Goal: Obtain resource: Obtain resource

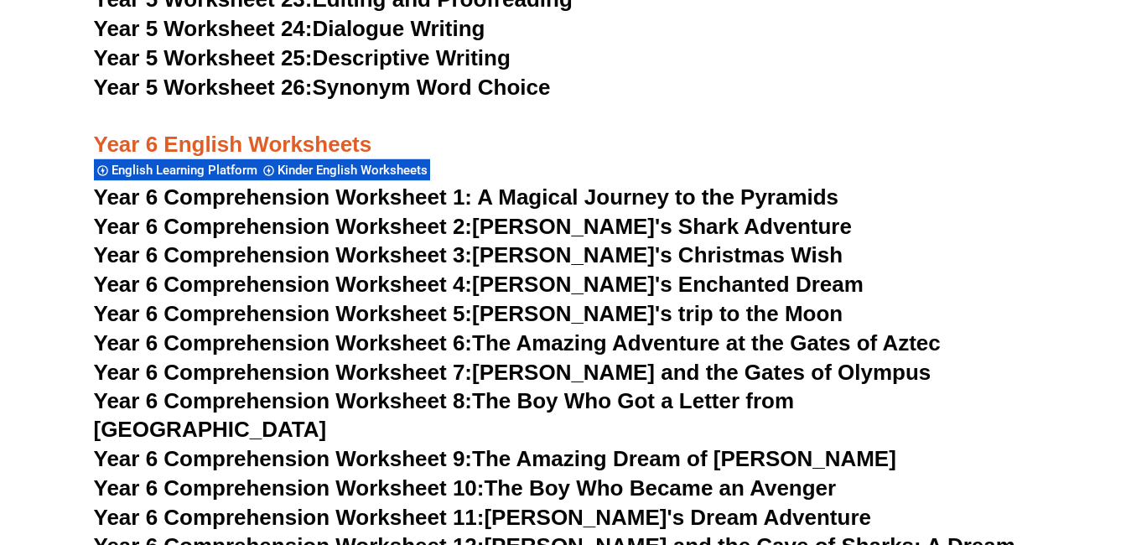
scroll to position [8802, 0]
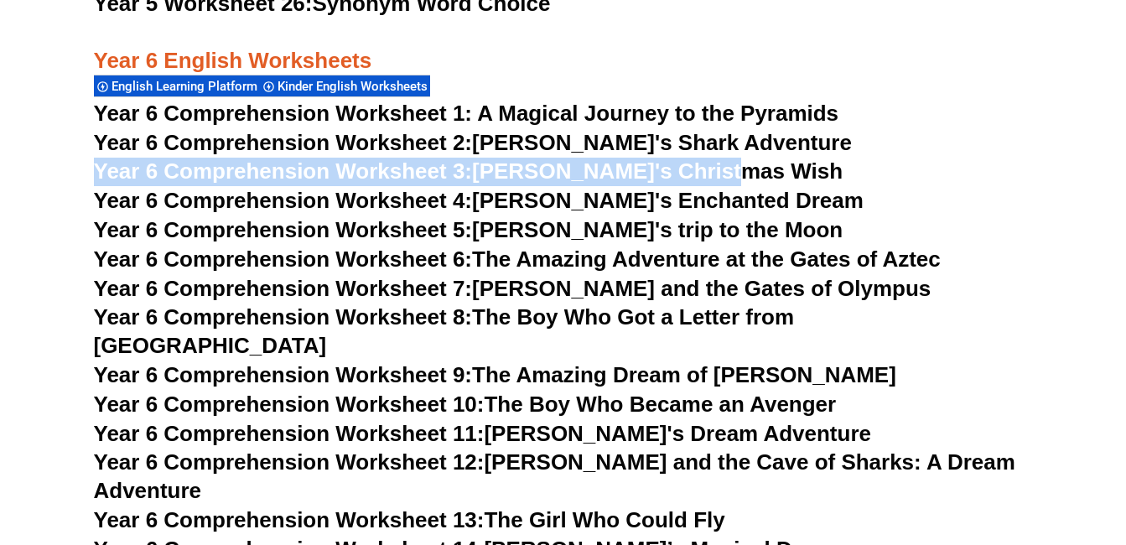
drag, startPoint x: 162, startPoint y: 167, endPoint x: 787, endPoint y: 184, distance: 625.6
copy link "Year 6 Comprehension Worksheet 3: [PERSON_NAME]'s Christmas Wish"
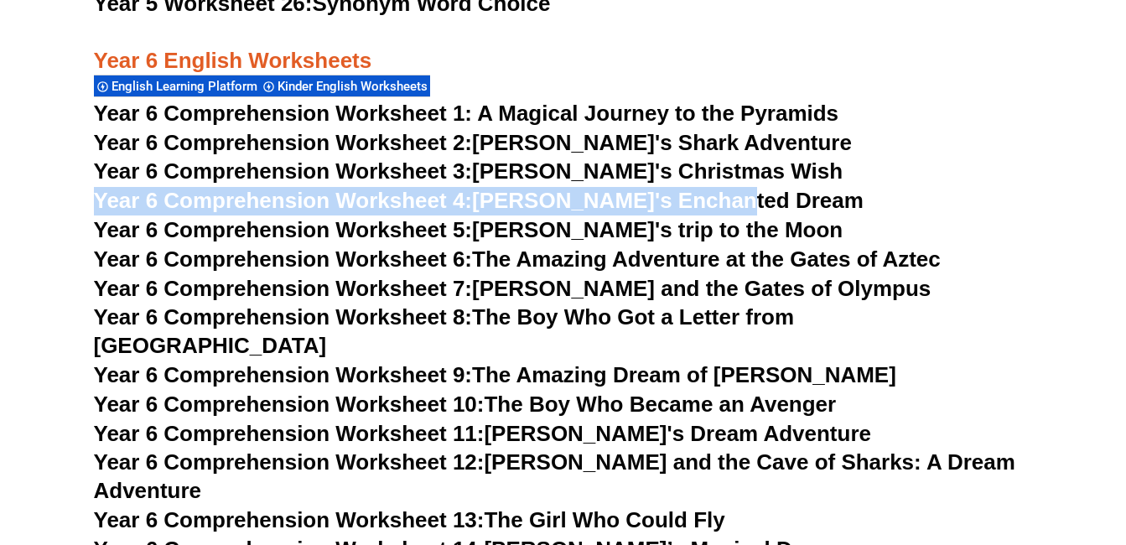
drag, startPoint x: 742, startPoint y: 200, endPoint x: 96, endPoint y: 201, distance: 645.5
click at [96, 201] on h3 "Year 6 Comprehension Worksheet 4: [PERSON_NAME]'s Enchanted Dream" at bounding box center [563, 201] width 939 height 29
copy link "Year 6 Comprehension Worksheet 4: Lily's Enchanted Dream"
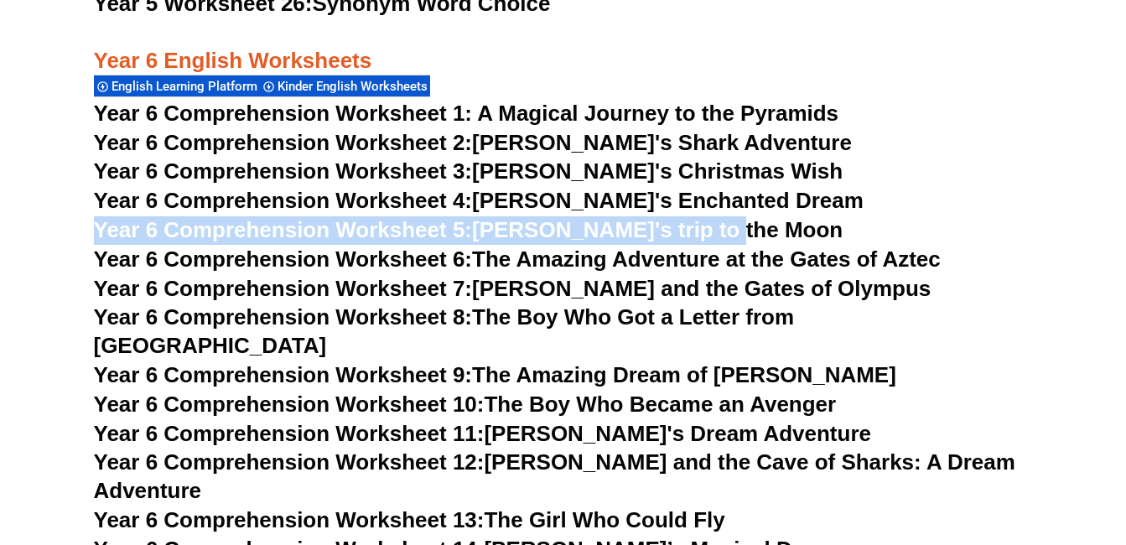
drag, startPoint x: 775, startPoint y: 220, endPoint x: 85, endPoint y: 240, distance: 691.0
copy link "Year 6 Comprehension Worksheet 5: Emily's trip to the Moon"
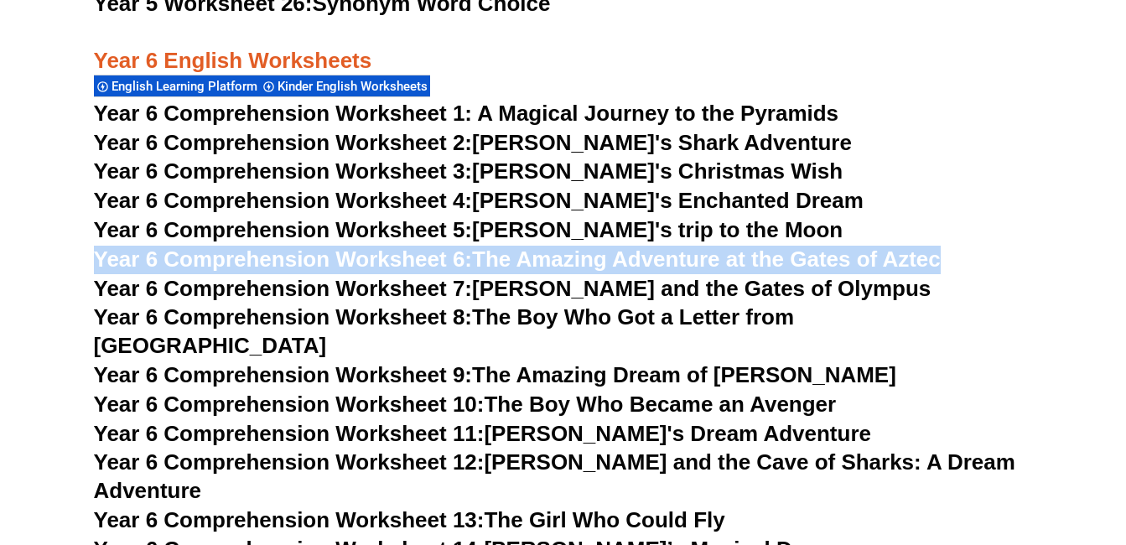
drag, startPoint x: 951, startPoint y: 255, endPoint x: 80, endPoint y: 271, distance: 871.1
copy link "Year 6 Comprehension Worksheet 6: The Amazing Adventure at the Gates of Aztec"
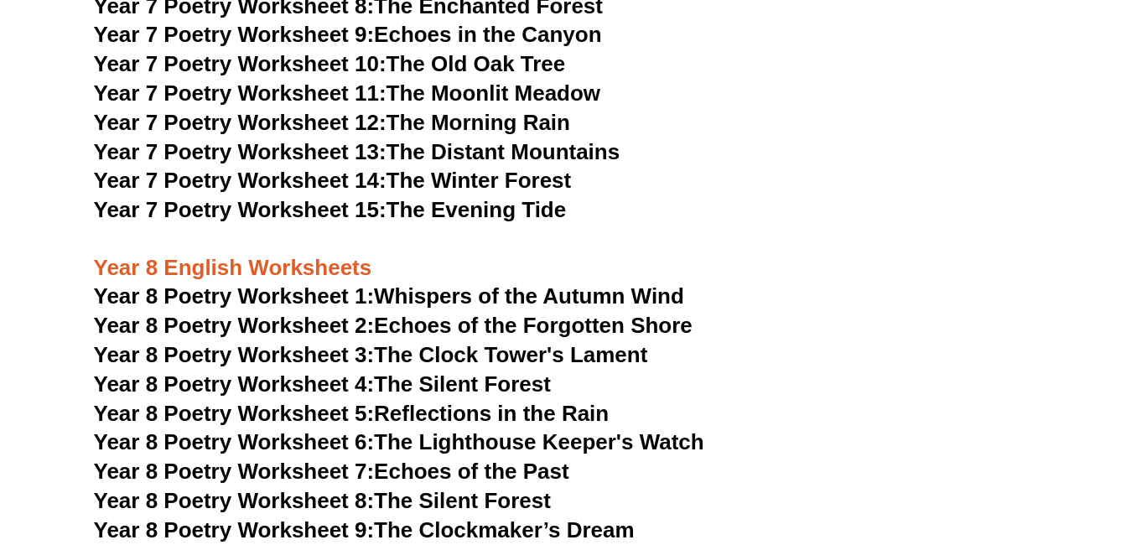
scroll to position [10227, 0]
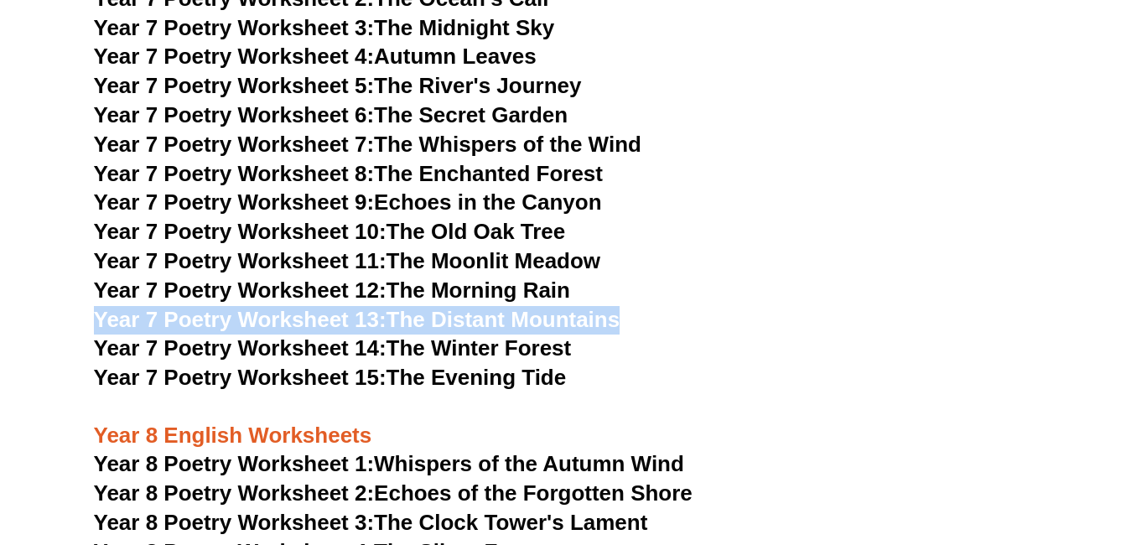
drag, startPoint x: 652, startPoint y: 264, endPoint x: 87, endPoint y: 262, distance: 565.0
copy link "Year 7 Poetry Worksheet 13: The Distant Mountains"
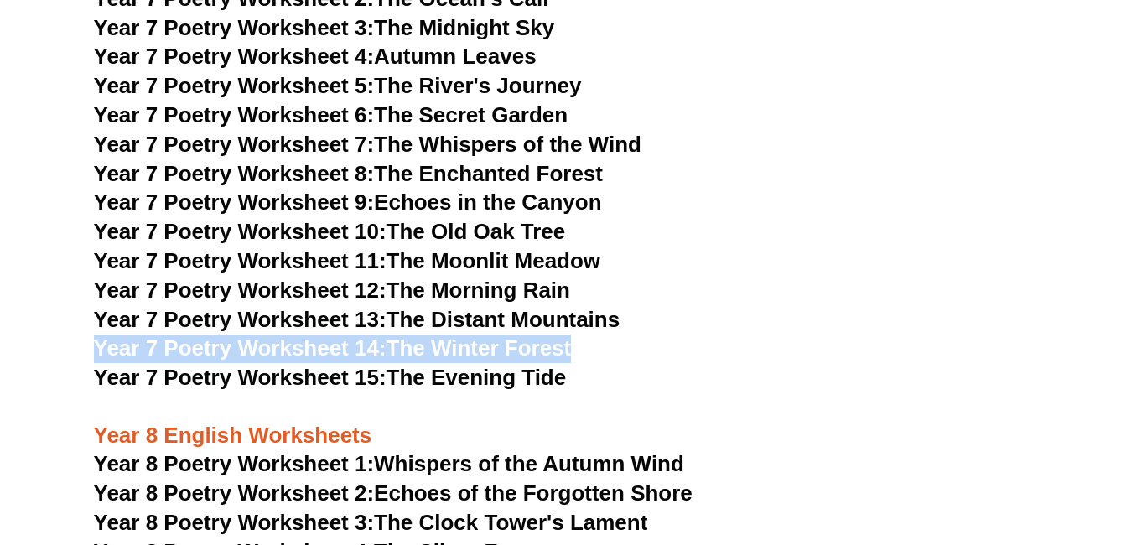
drag, startPoint x: 593, startPoint y: 293, endPoint x: 85, endPoint y: 282, distance: 508.1
copy link "Year 7 Poetry Worksheet 14: The Winter Forest"
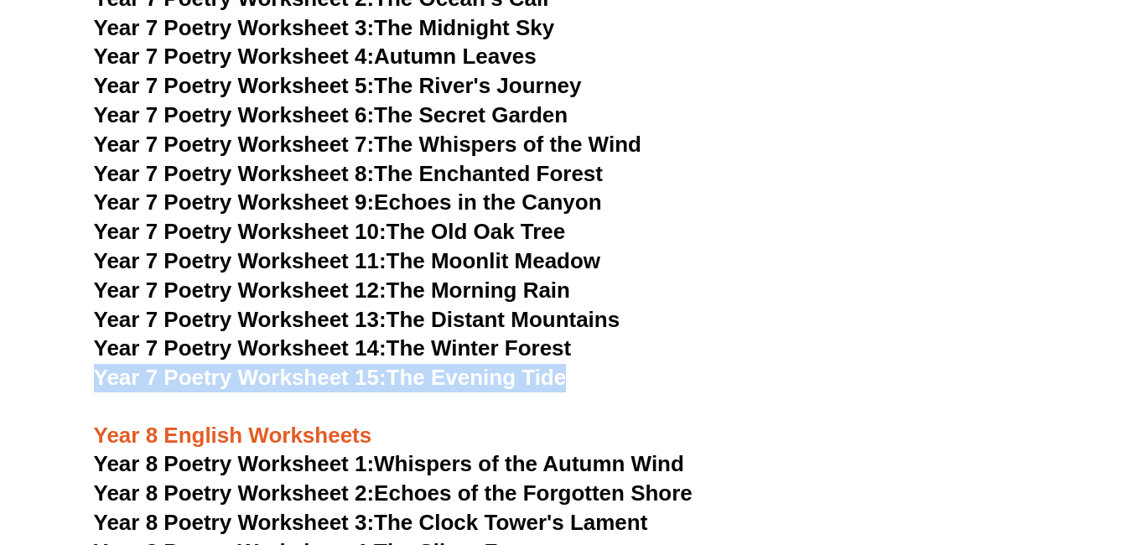
drag, startPoint x: 584, startPoint y: 319, endPoint x: 78, endPoint y: 316, distance: 506.3
copy link "Year 7 Poetry Worksheet 15: The Evening Tide"
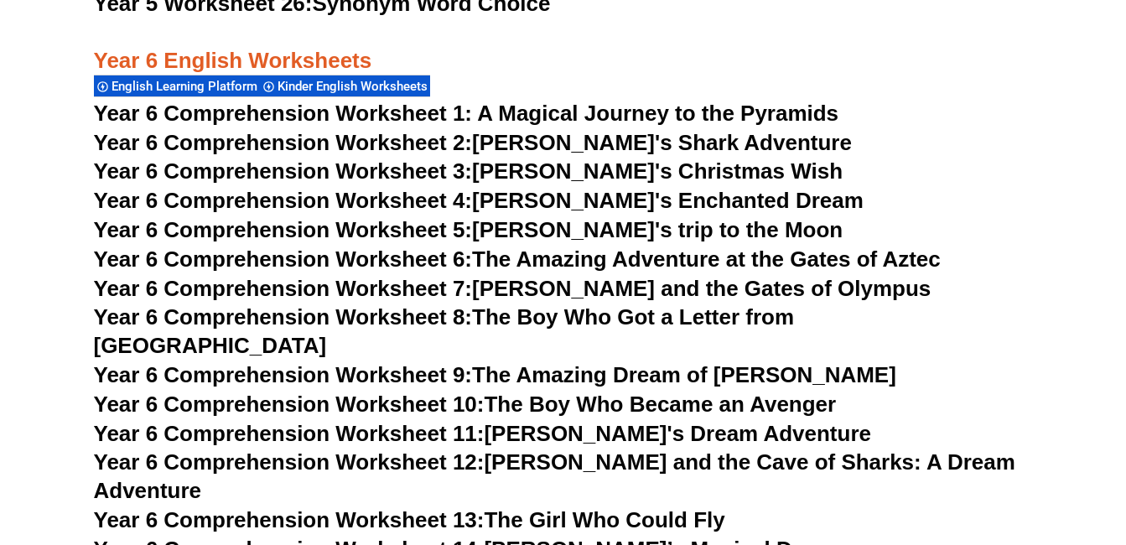
scroll to position [8718, 0]
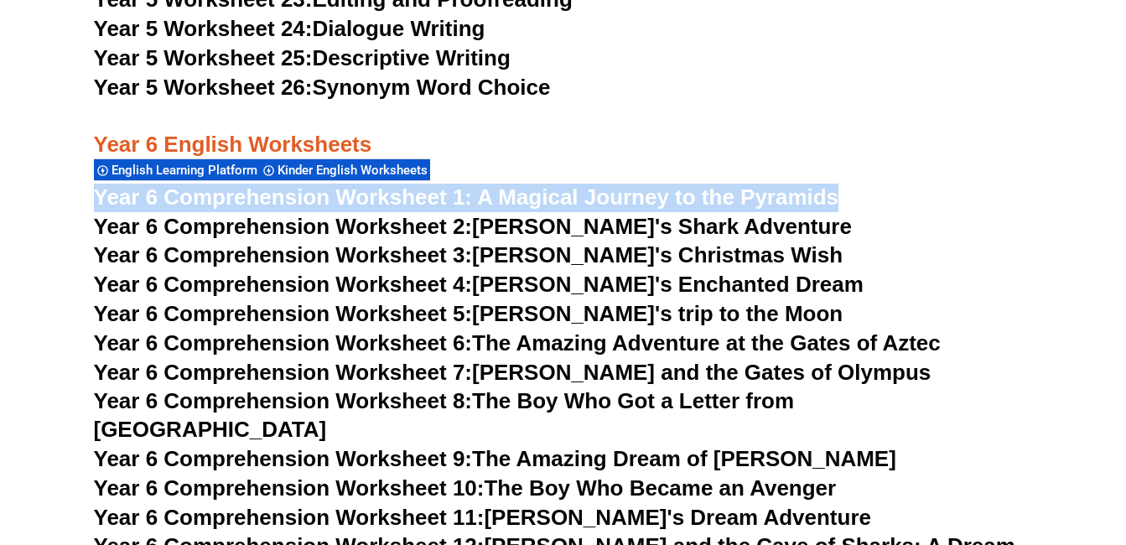
drag, startPoint x: 885, startPoint y: 206, endPoint x: 87, endPoint y: 206, distance: 798.0
copy span "Year 6 Comprehension Worksheet 1: A Magical Journey to the Pyramids"
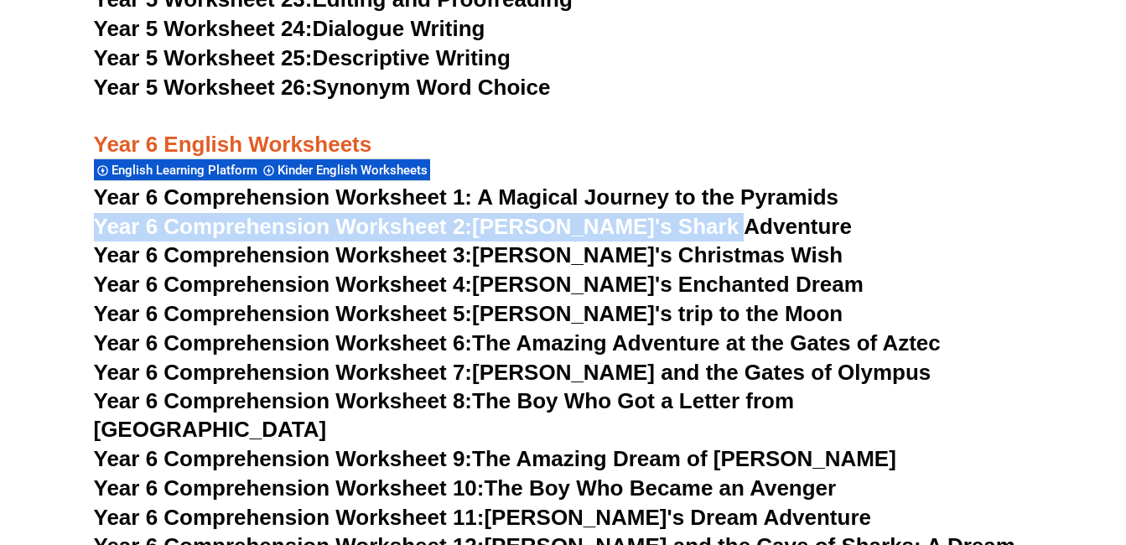
drag, startPoint x: 739, startPoint y: 220, endPoint x: 44, endPoint y: 215, distance: 694.1
copy link "Year 6 Comprehension Worksheet 2: Jake's Shark Adventure"
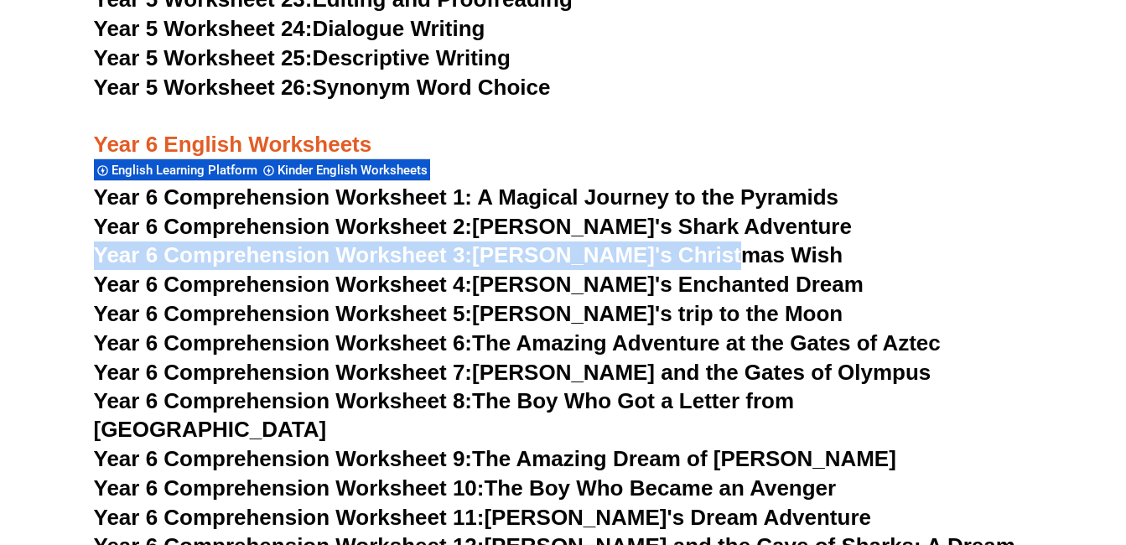
drag, startPoint x: 759, startPoint y: 256, endPoint x: 70, endPoint y: 266, distance: 690.0
copy link "Year 6 Comprehension Worksheet 3: Tommy's Christmas Wish"
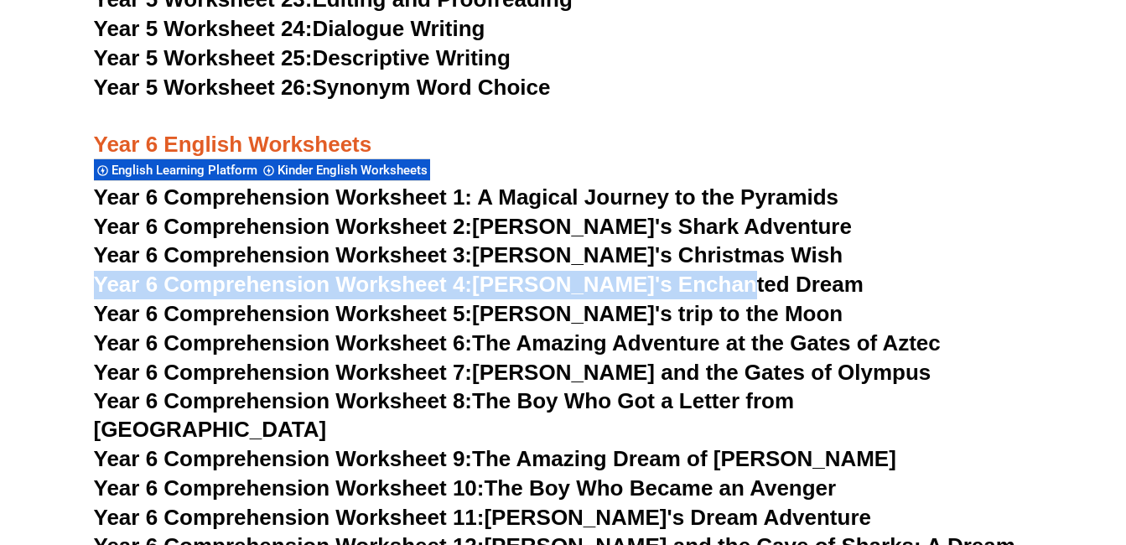
drag, startPoint x: 764, startPoint y: 282, endPoint x: 91, endPoint y: 275, distance: 673.2
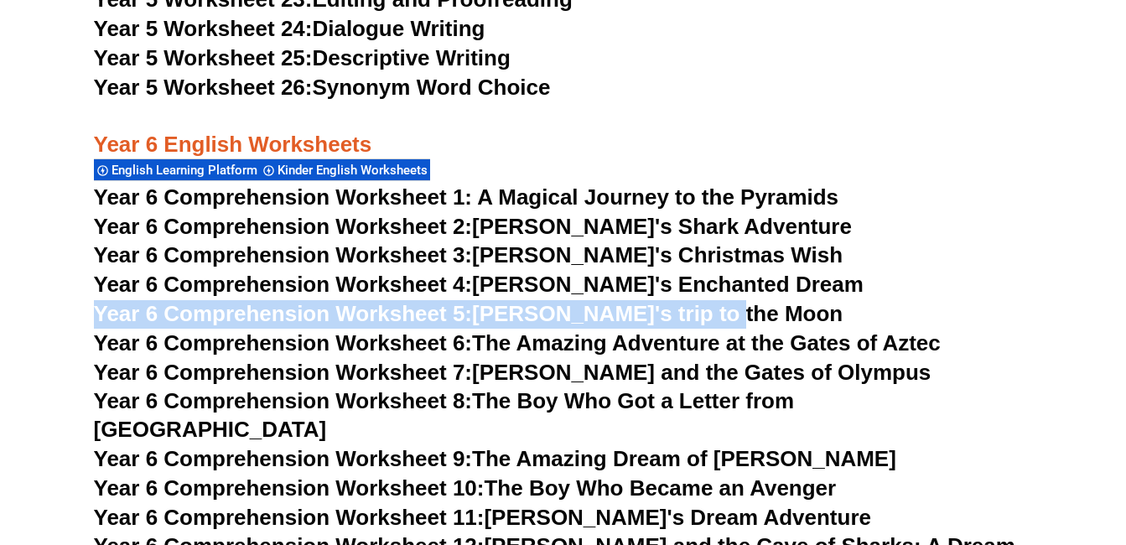
drag, startPoint x: 761, startPoint y: 306, endPoint x: 85, endPoint y: 312, distance: 676.5
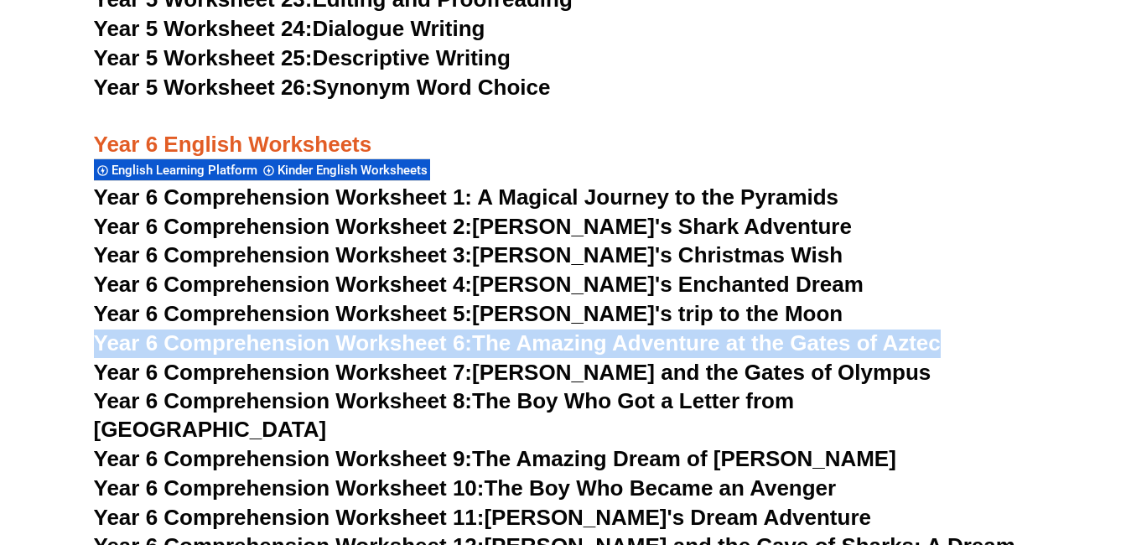
drag, startPoint x: 958, startPoint y: 342, endPoint x: 94, endPoint y: 346, distance: 864.3
click at [94, 346] on h3 "Year 6 Comprehension Worksheet 6: The Amazing Adventure at the Gates of Aztec" at bounding box center [563, 343] width 939 height 29
click at [360, 189] on span "Year 6 Comprehension Worksheet 1: A Magical Journey to the Pyramids" at bounding box center [466, 196] width 745 height 25
click at [396, 233] on span "Year 6 Comprehension Worksheet 2:" at bounding box center [283, 226] width 379 height 25
click at [443, 259] on span "Year 6 Comprehension Worksheet 3:" at bounding box center [283, 254] width 379 height 25
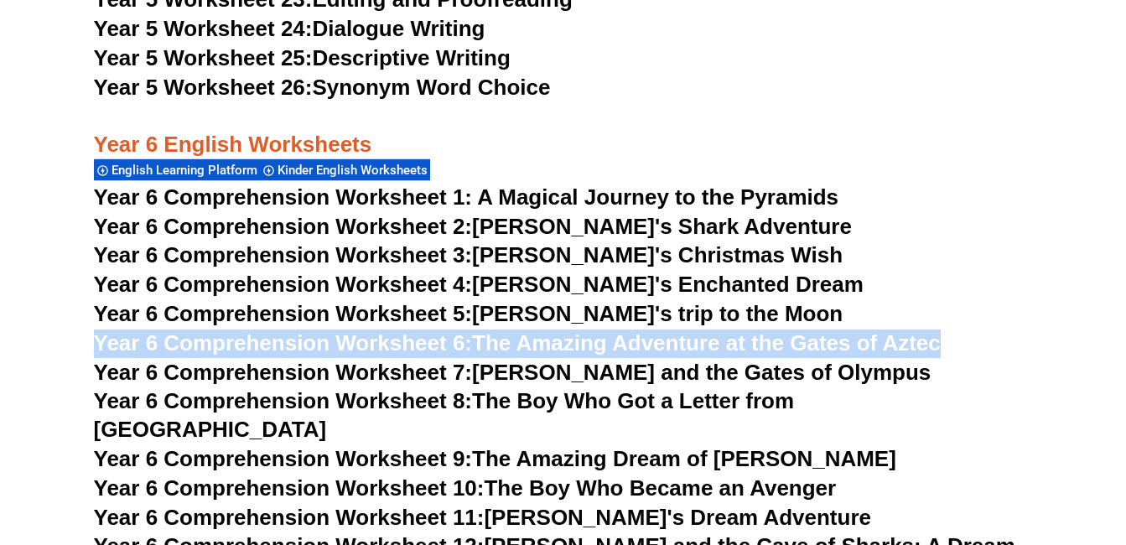
click at [399, 287] on span "Year 6 Comprehension Worksheet 4:" at bounding box center [283, 284] width 379 height 25
click at [461, 323] on span "Year 6 Comprehension Worksheet 5:" at bounding box center [283, 313] width 379 height 25
click at [488, 351] on link "Year 6 Comprehension Worksheet 6: The Amazing Adventure at the Gates of Aztec" at bounding box center [517, 342] width 847 height 25
click at [590, 231] on link "Year 6 Comprehension Worksheet 2: Jake's Shark Adventure" at bounding box center [473, 226] width 758 height 25
click at [525, 258] on link "Year 6 Comprehension Worksheet 3: Tommy's Christmas Wish" at bounding box center [468, 254] width 749 height 25
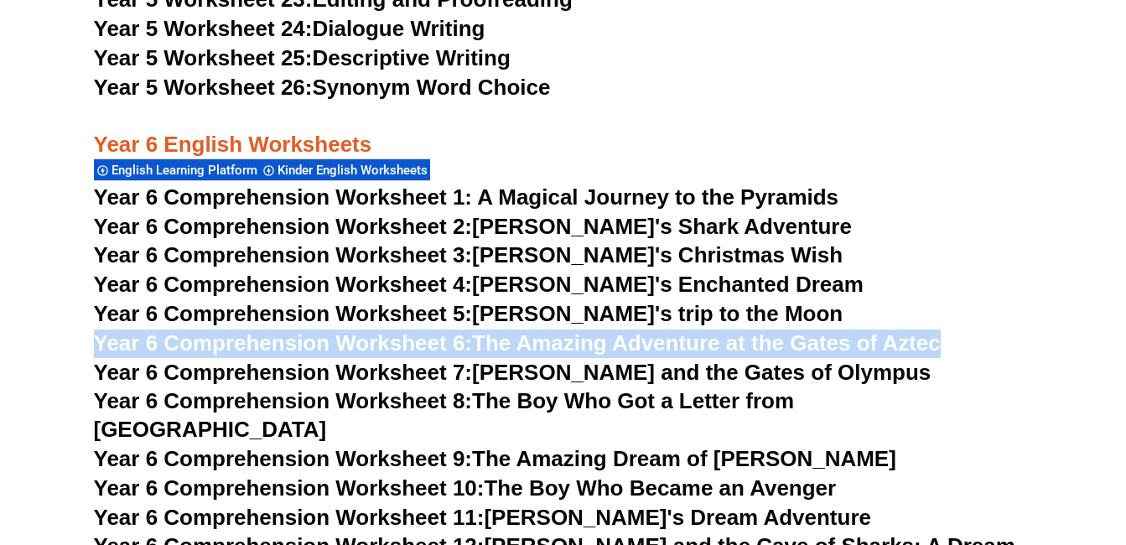
click at [410, 290] on span "Year 6 Comprehension Worksheet 4:" at bounding box center [283, 284] width 379 height 25
click at [432, 276] on span "Year 6 Comprehension Worksheet 4:" at bounding box center [283, 284] width 379 height 25
click at [428, 308] on span "Year 6 Comprehension Worksheet 5:" at bounding box center [283, 313] width 379 height 25
click at [388, 340] on span "Year 6 Comprehension Worksheet 6:" at bounding box center [283, 342] width 379 height 25
click at [468, 222] on span "Year 6 Comprehension Worksheet 2:" at bounding box center [283, 226] width 379 height 25
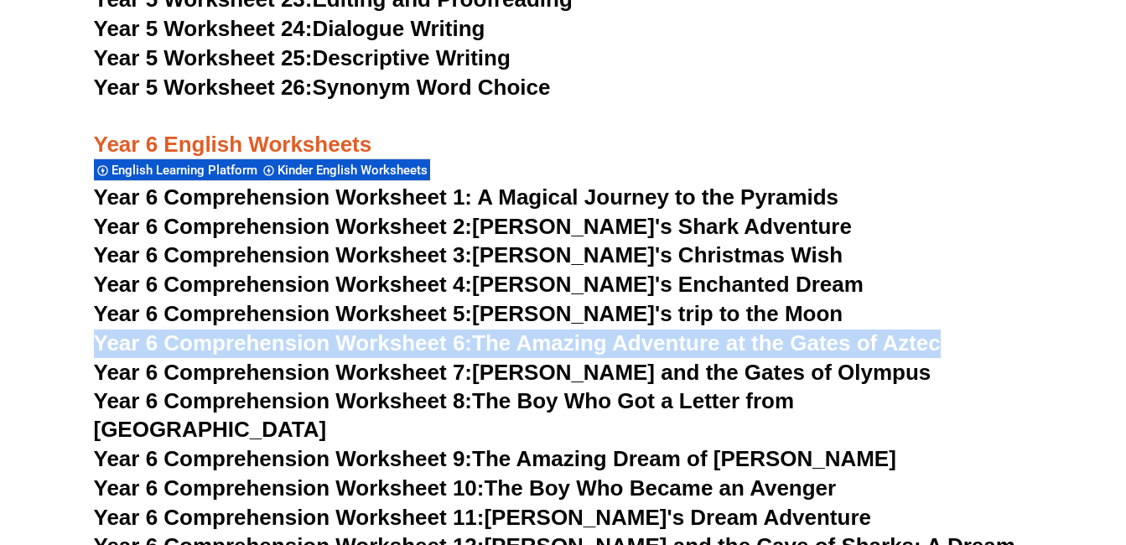
click at [419, 325] on span "Year 6 Comprehension Worksheet 5:" at bounding box center [283, 313] width 379 height 25
click at [473, 344] on span "Year 6 Comprehension Worksheet 6:" at bounding box center [283, 342] width 379 height 25
drag, startPoint x: 410, startPoint y: 339, endPoint x: 369, endPoint y: 363, distance: 47.3
drag, startPoint x: 369, startPoint y: 363, endPoint x: 377, endPoint y: 516, distance: 153.6
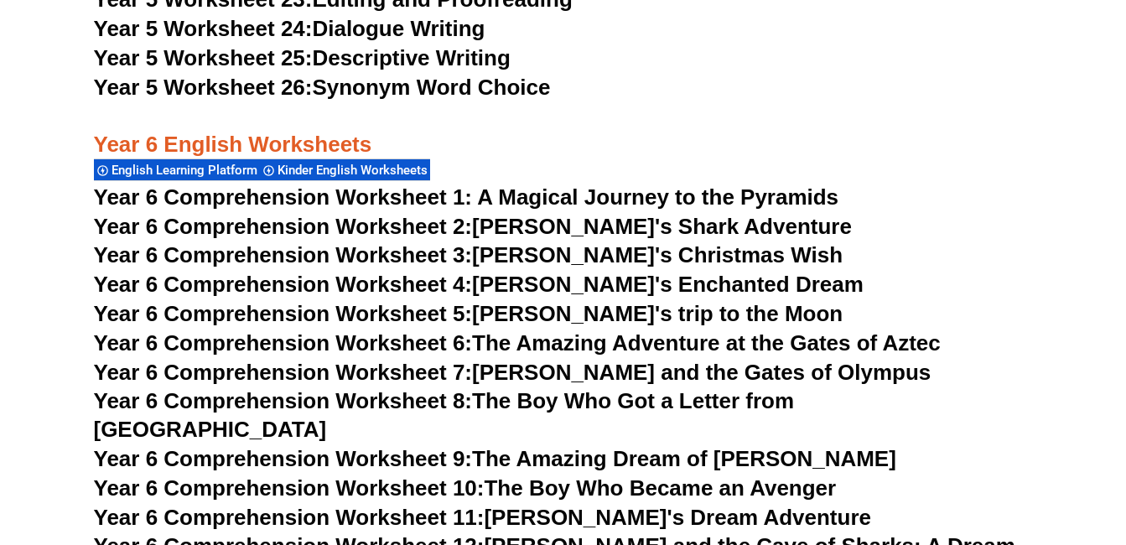
drag, startPoint x: 377, startPoint y: 516, endPoint x: 565, endPoint y: 531, distance: 188.3
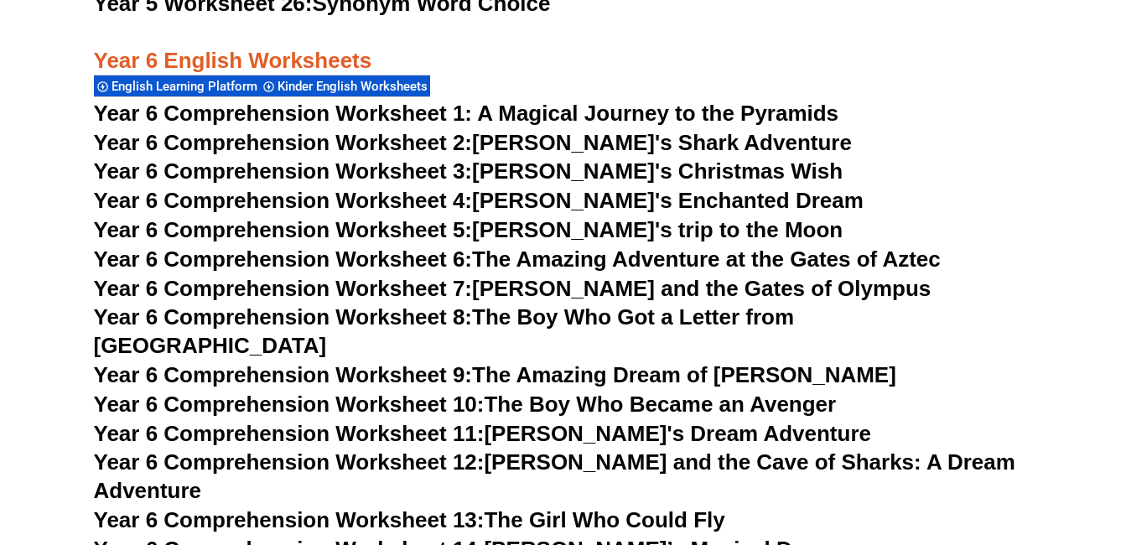
click at [480, 111] on span "Year 6 Comprehension Worksheet 1: A Magical Journey to the Pyramids" at bounding box center [466, 113] width 745 height 25
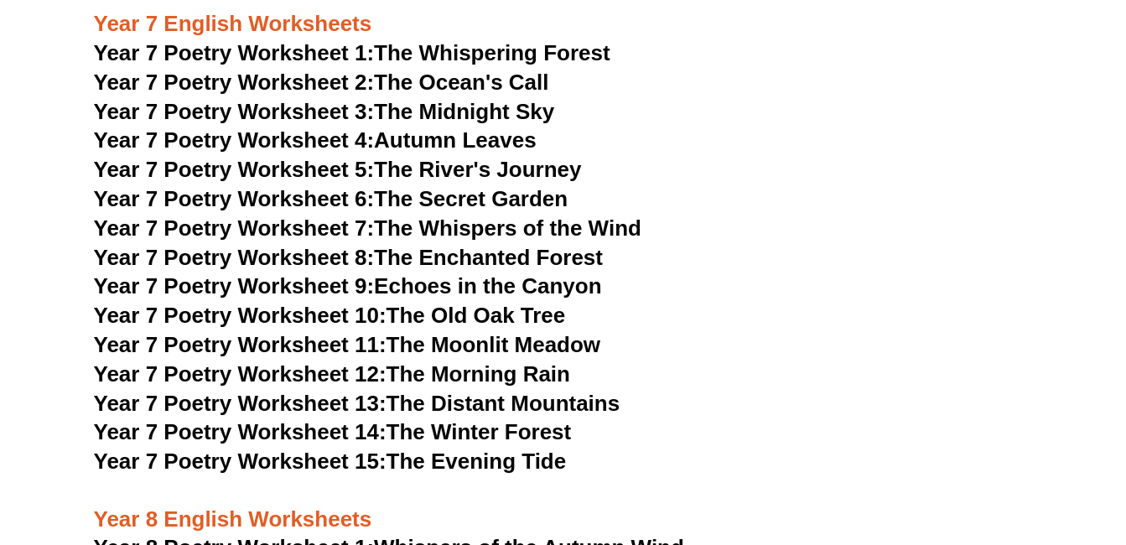
scroll to position [10311, 0]
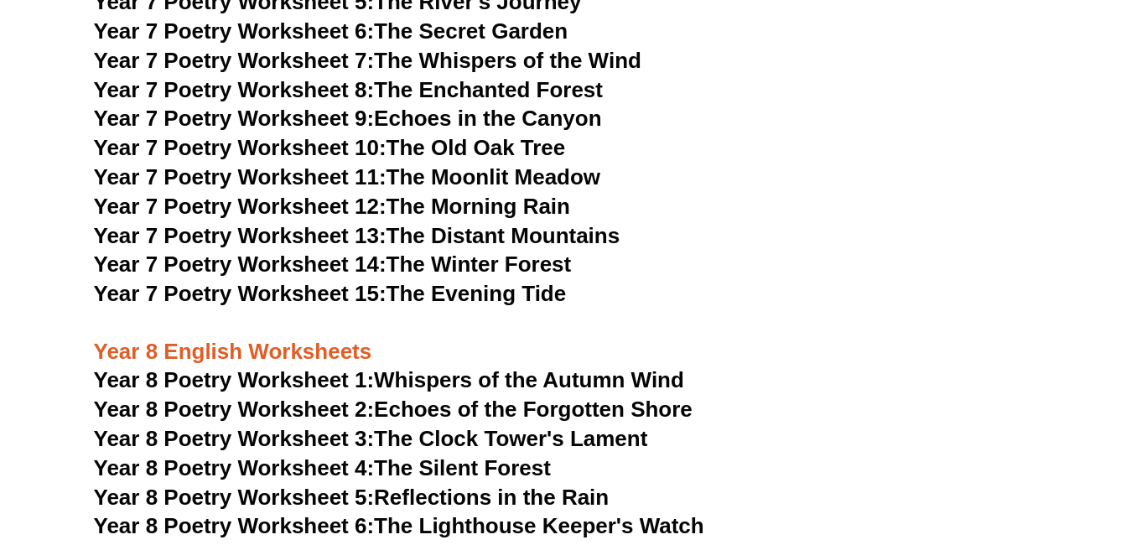
click at [410, 251] on link "Year 7 Poetry Worksheet 14: The Winter Forest" at bounding box center [333, 263] width 478 height 25
click at [428, 223] on link "Year 7 Poetry Worksheet 13: The Distant Mountains" at bounding box center [357, 235] width 526 height 25
click at [338, 251] on span "Year 7 Poetry Worksheet 14:" at bounding box center [240, 263] width 293 height 25
click at [355, 281] on span "Year 7 Poetry Worksheet 15:" at bounding box center [240, 293] width 293 height 25
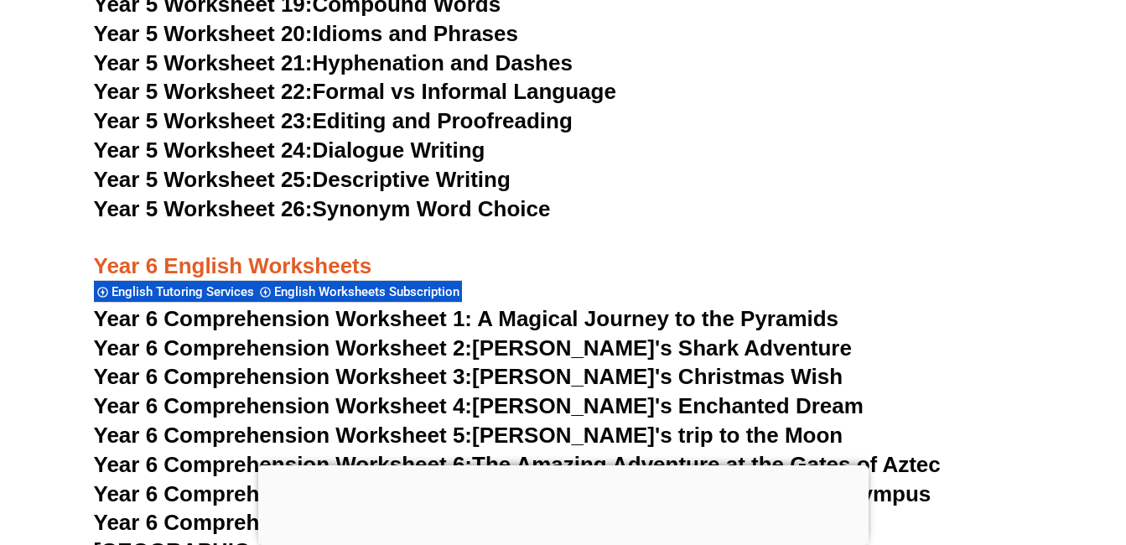
scroll to position [8848, 0]
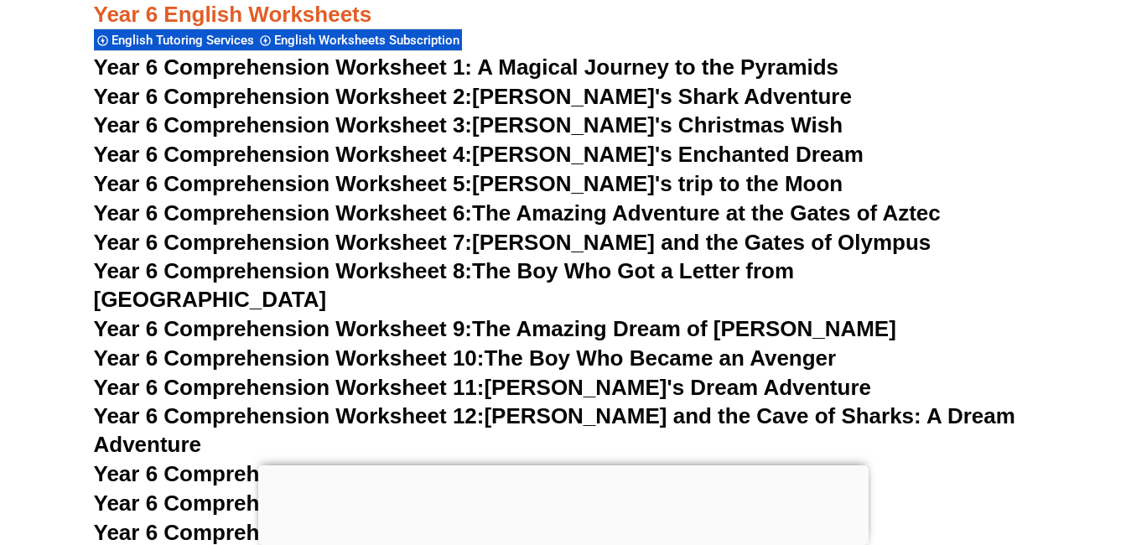
click at [990, 160] on h3 "Year 6 Comprehension Worksheet 4: [PERSON_NAME]'s Enchanted Dream" at bounding box center [563, 155] width 939 height 29
